Goal: Transaction & Acquisition: Purchase product/service

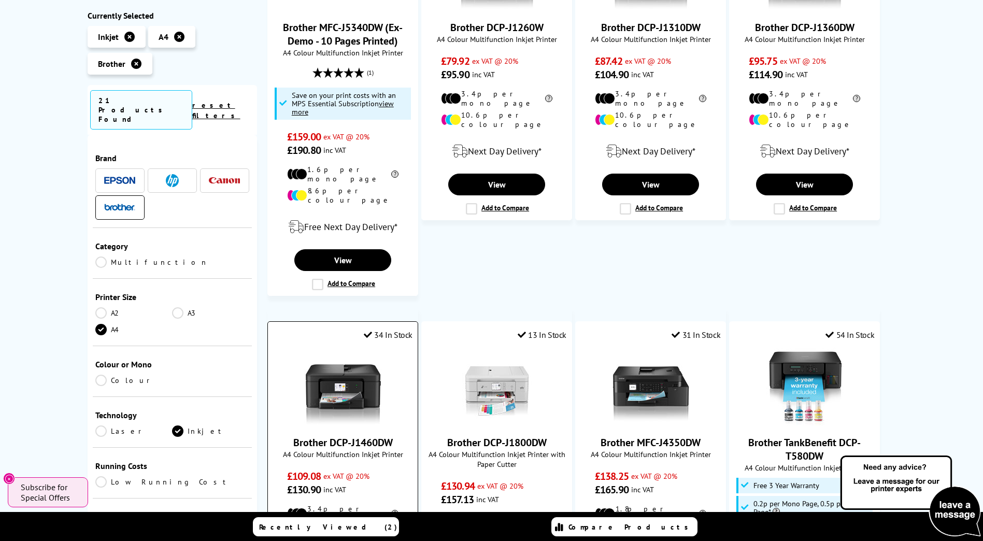
click at [355, 349] on img at bounding box center [343, 387] width 78 height 78
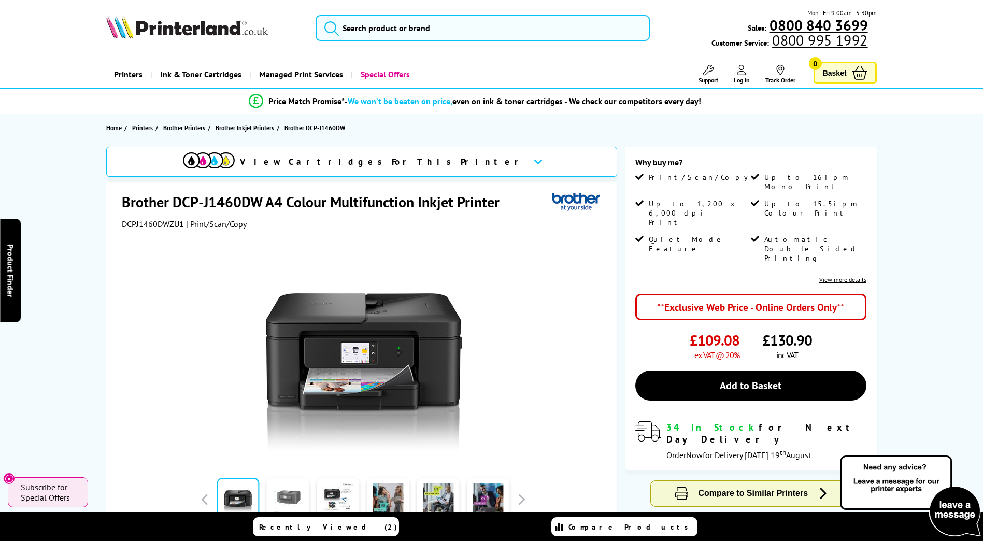
click at [288, 496] on link at bounding box center [288, 500] width 42 height 44
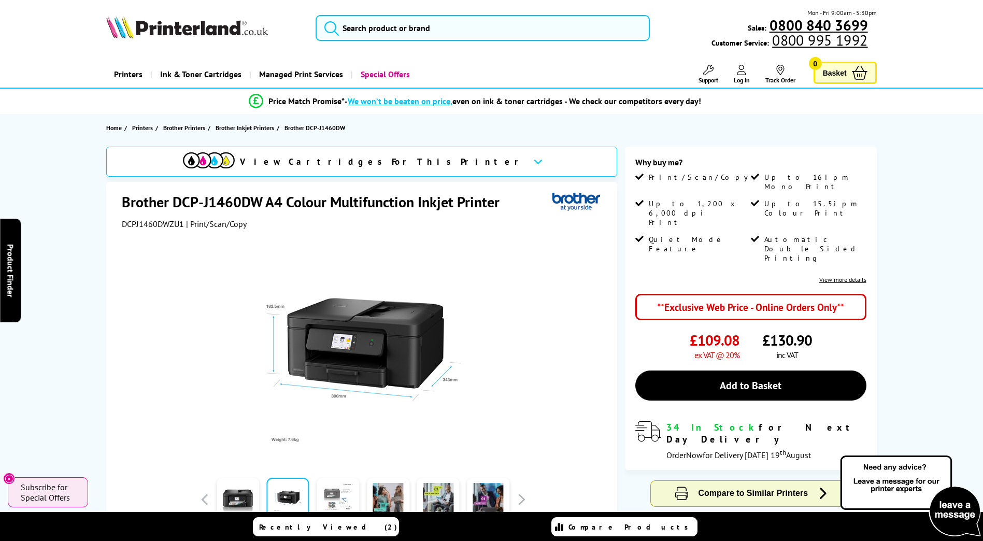
click at [352, 494] on link at bounding box center [338, 500] width 42 height 44
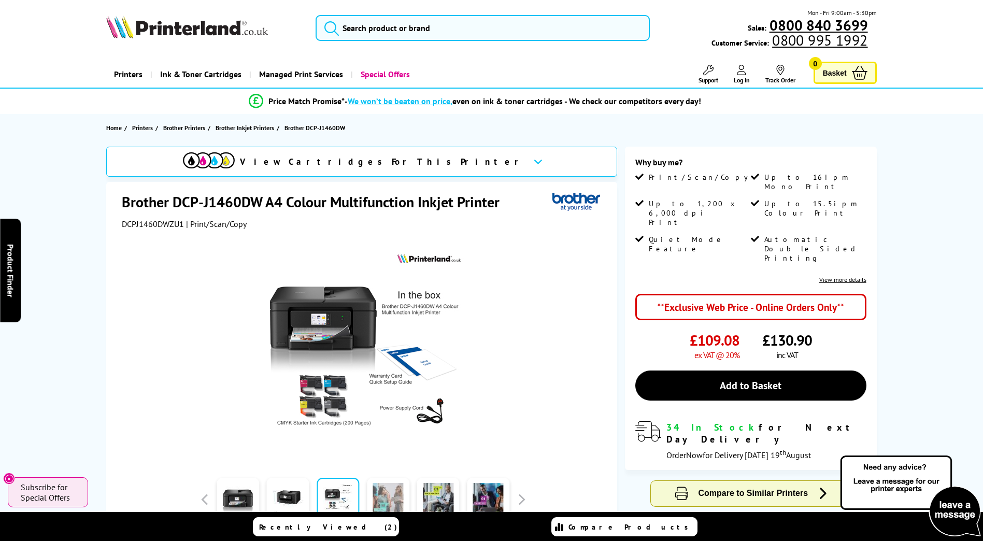
click at [397, 496] on link at bounding box center [388, 500] width 42 height 44
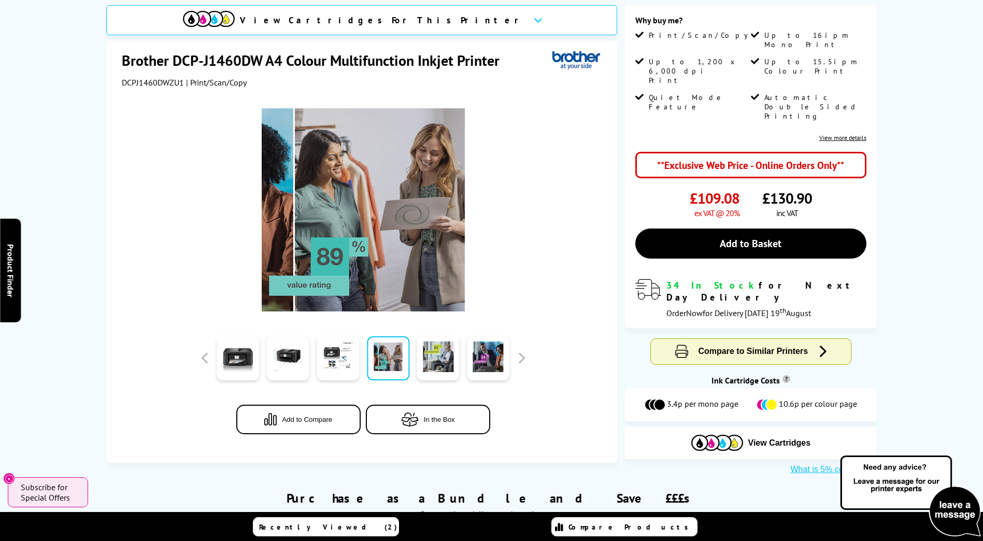
scroll to position [155, 0]
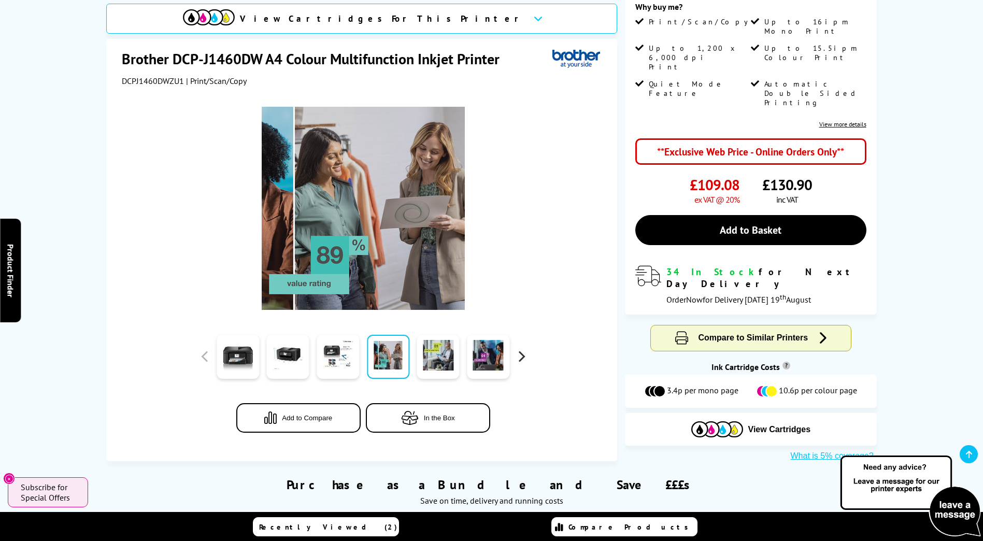
click at [520, 349] on button "button" at bounding box center [521, 357] width 16 height 16
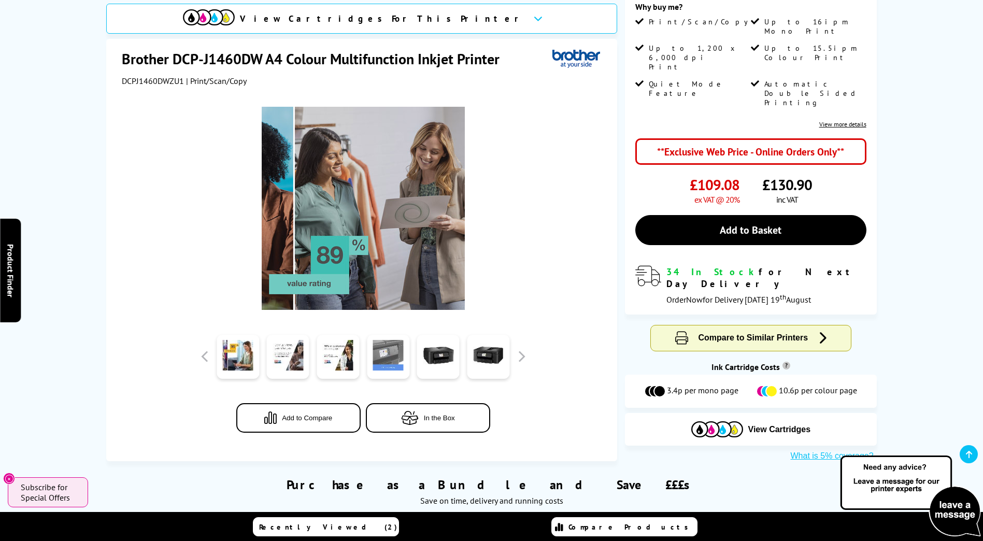
click at [401, 347] on link at bounding box center [388, 357] width 42 height 44
click at [397, 342] on link at bounding box center [388, 357] width 42 height 44
click at [453, 351] on link at bounding box center [438, 357] width 42 height 44
click at [382, 345] on link at bounding box center [388, 357] width 42 height 44
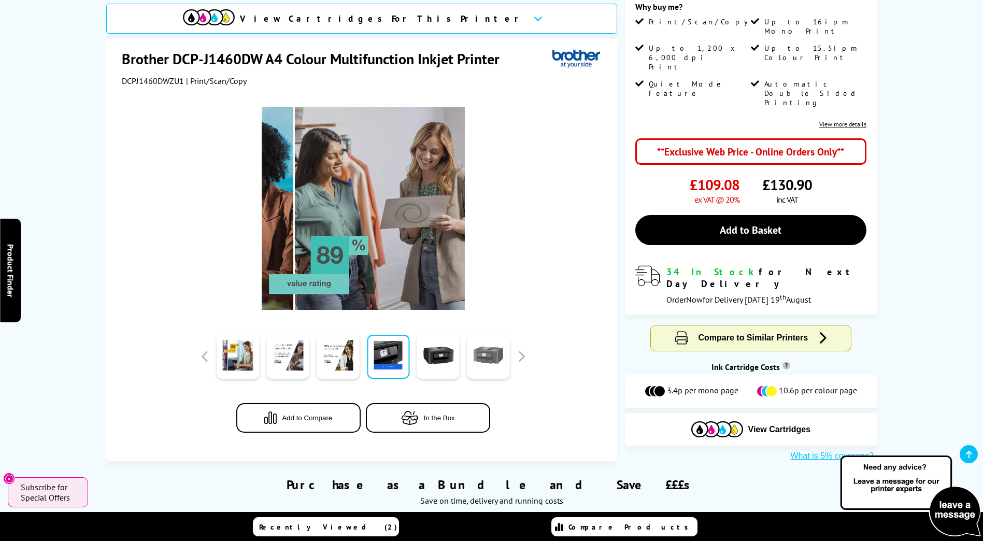
click at [484, 347] on link at bounding box center [488, 357] width 42 height 44
click at [521, 349] on button "button" at bounding box center [521, 357] width 16 height 16
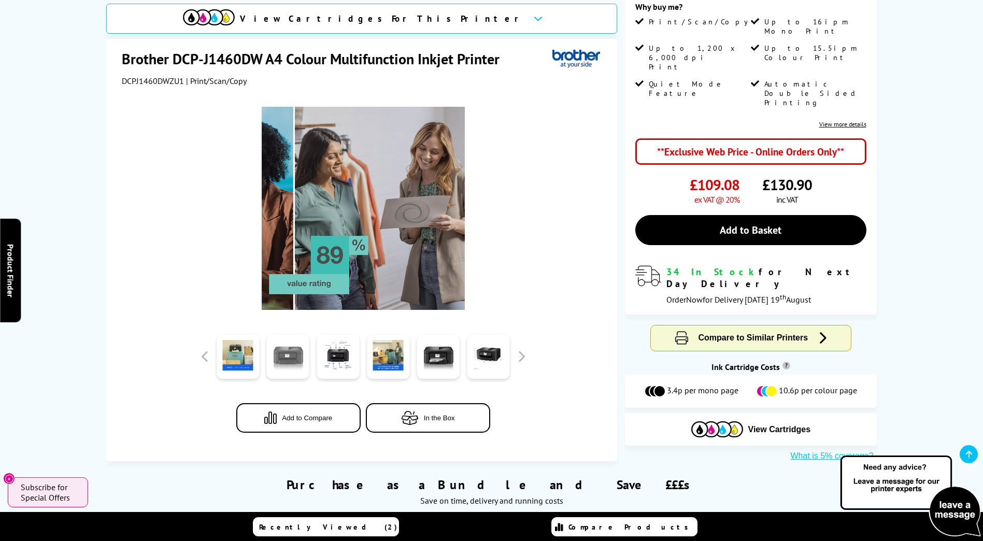
click at [277, 335] on link at bounding box center [288, 357] width 42 height 44
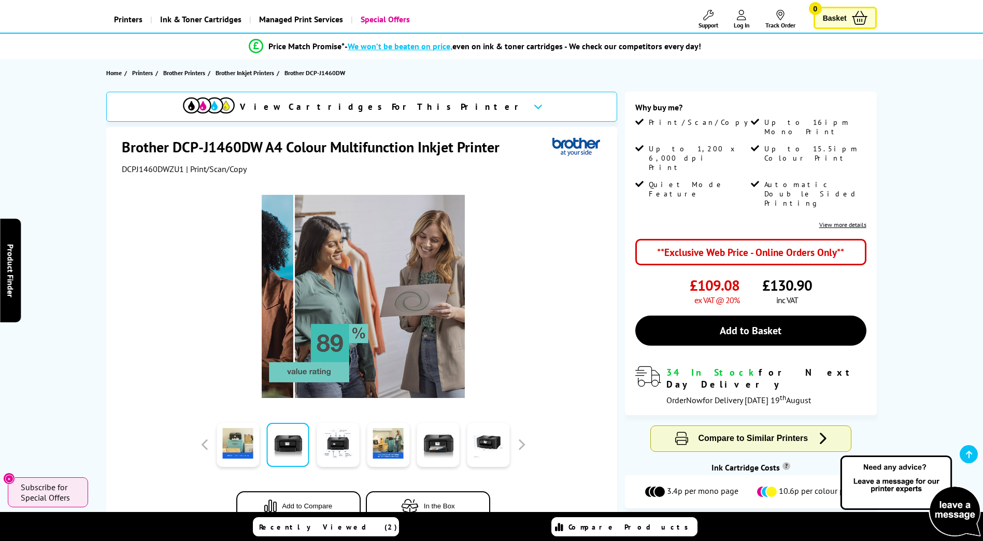
scroll to position [52, 0]
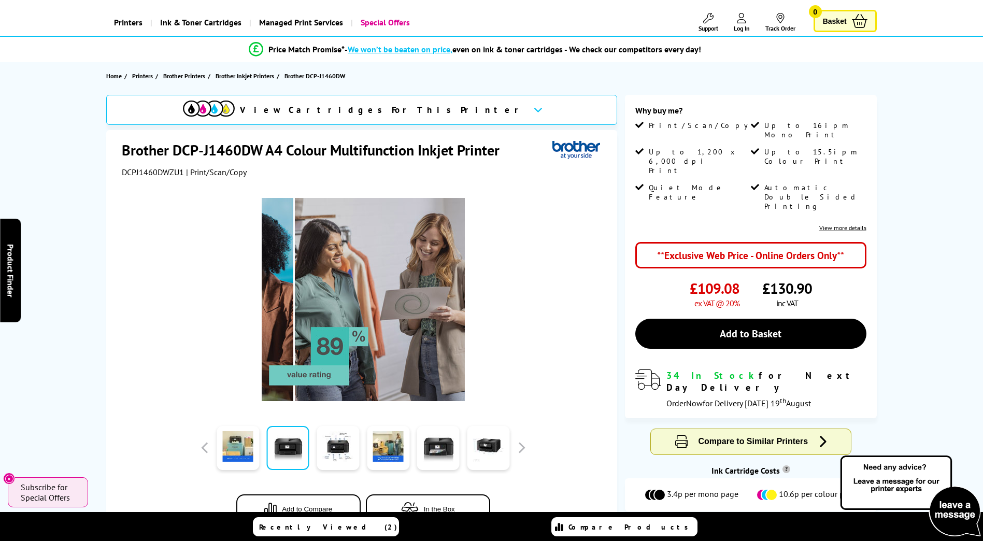
click at [336, 281] on img at bounding box center [363, 299] width 203 height 203
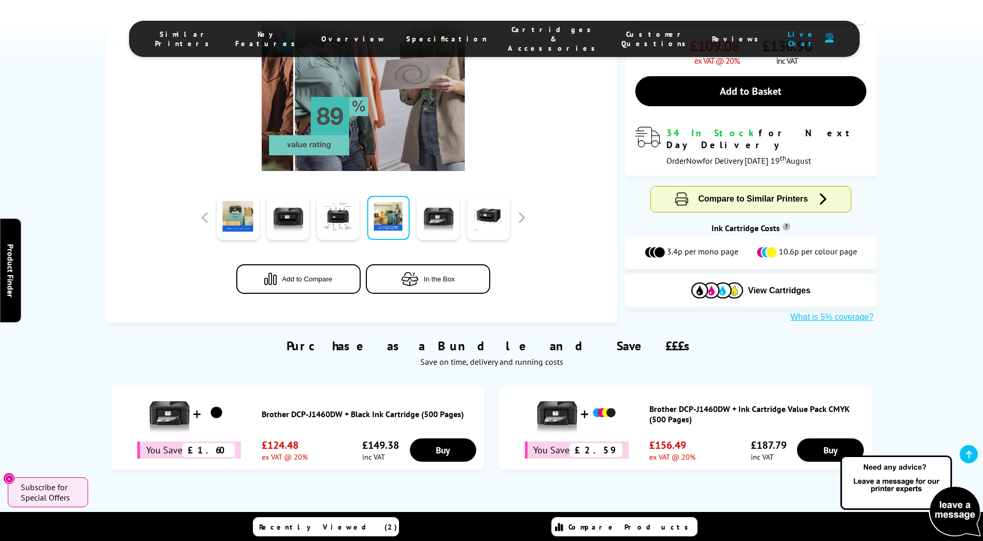
scroll to position [311, 0]
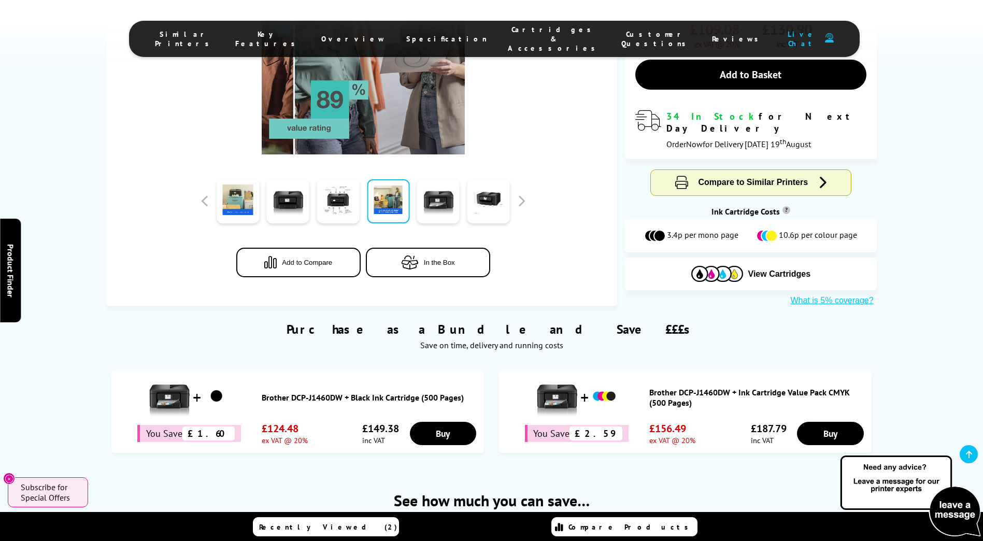
click at [692, 387] on link "Brother DCP-J1460DW + Ink Cartridge Value Pack CMYK (500 Pages)" at bounding box center [757, 397] width 217 height 21
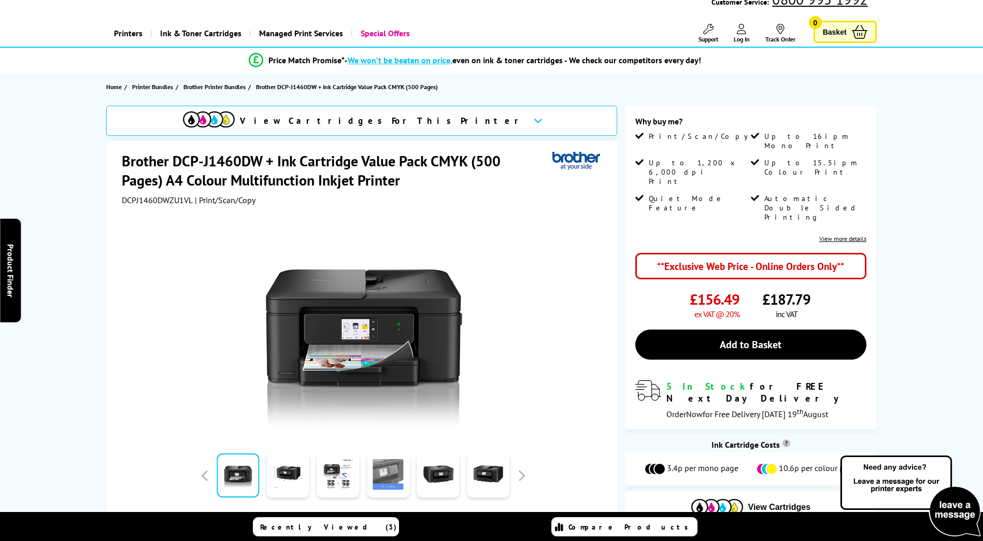
scroll to position [104, 0]
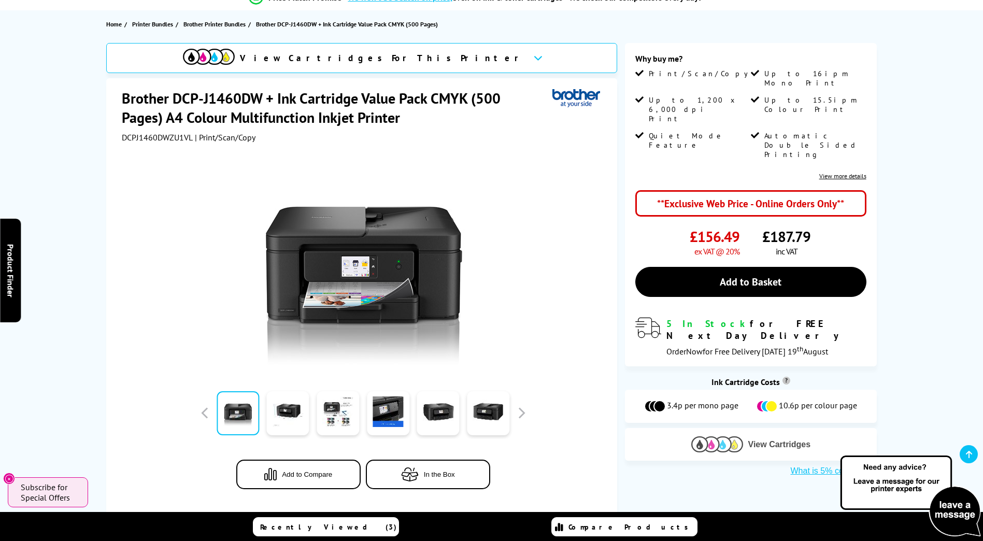
click at [801, 436] on button "View Cartridges" at bounding box center [751, 444] width 236 height 17
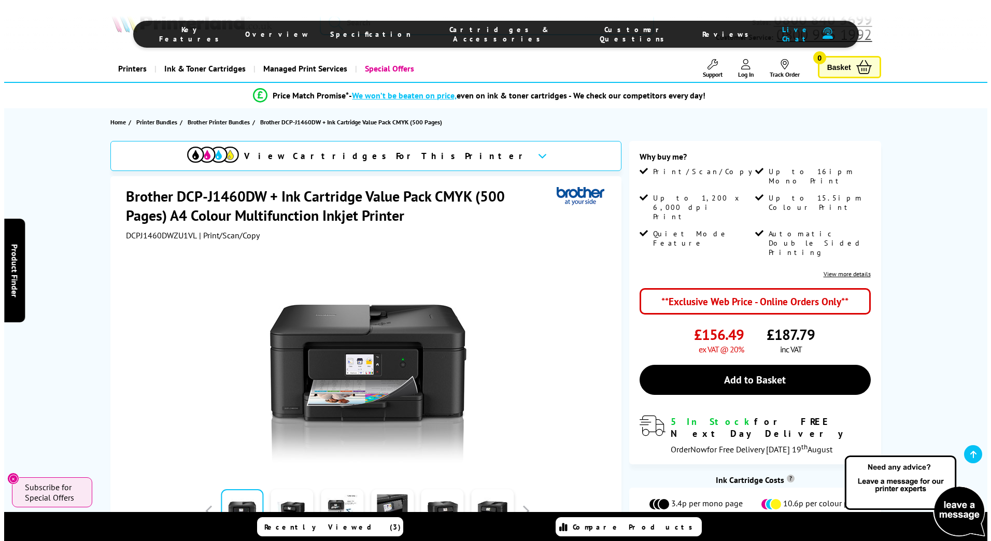
scroll to position [0, 0]
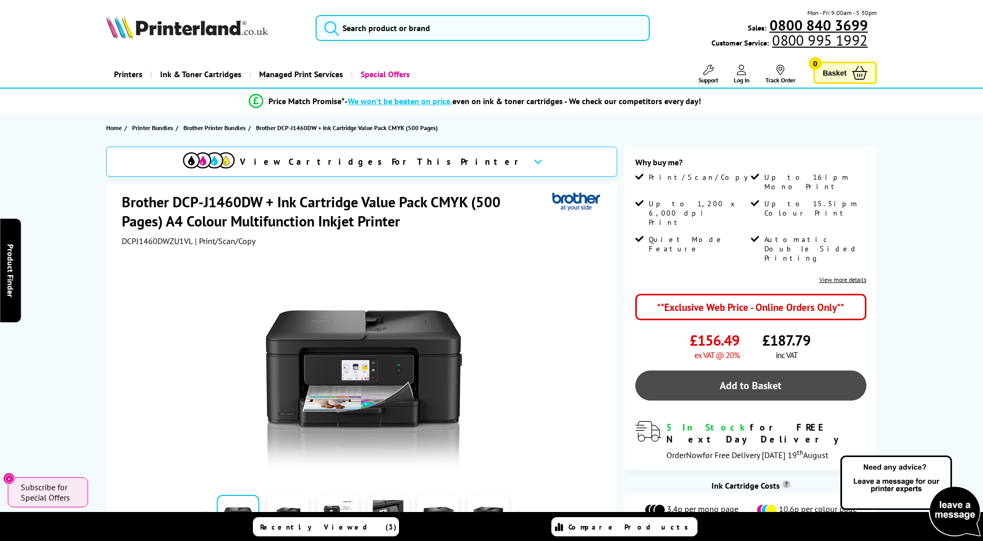
click at [750, 370] on link "Add to Basket" at bounding box center [750, 385] width 231 height 30
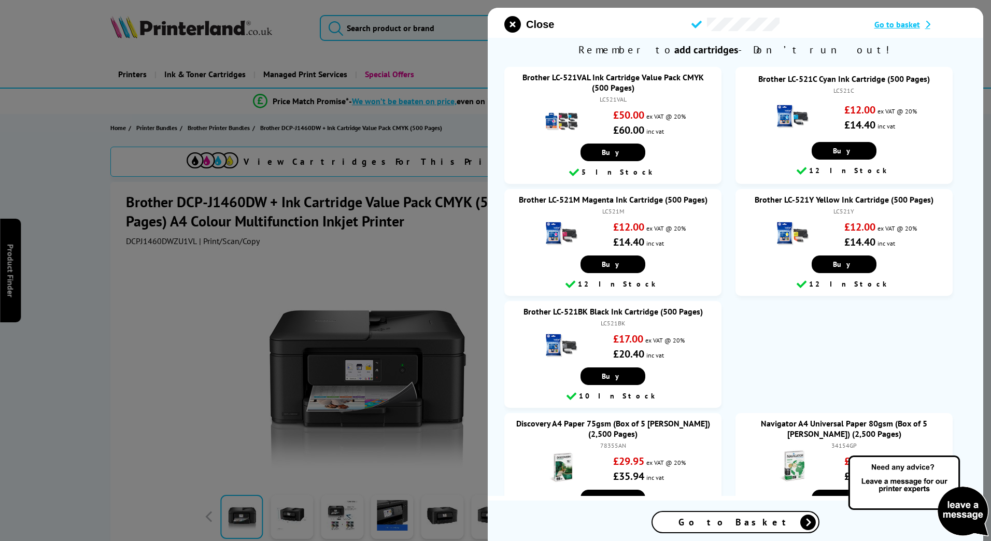
click at [740, 527] on span "Go to Basket" at bounding box center [735, 522] width 114 height 12
